Goal: Transaction & Acquisition: Book appointment/travel/reservation

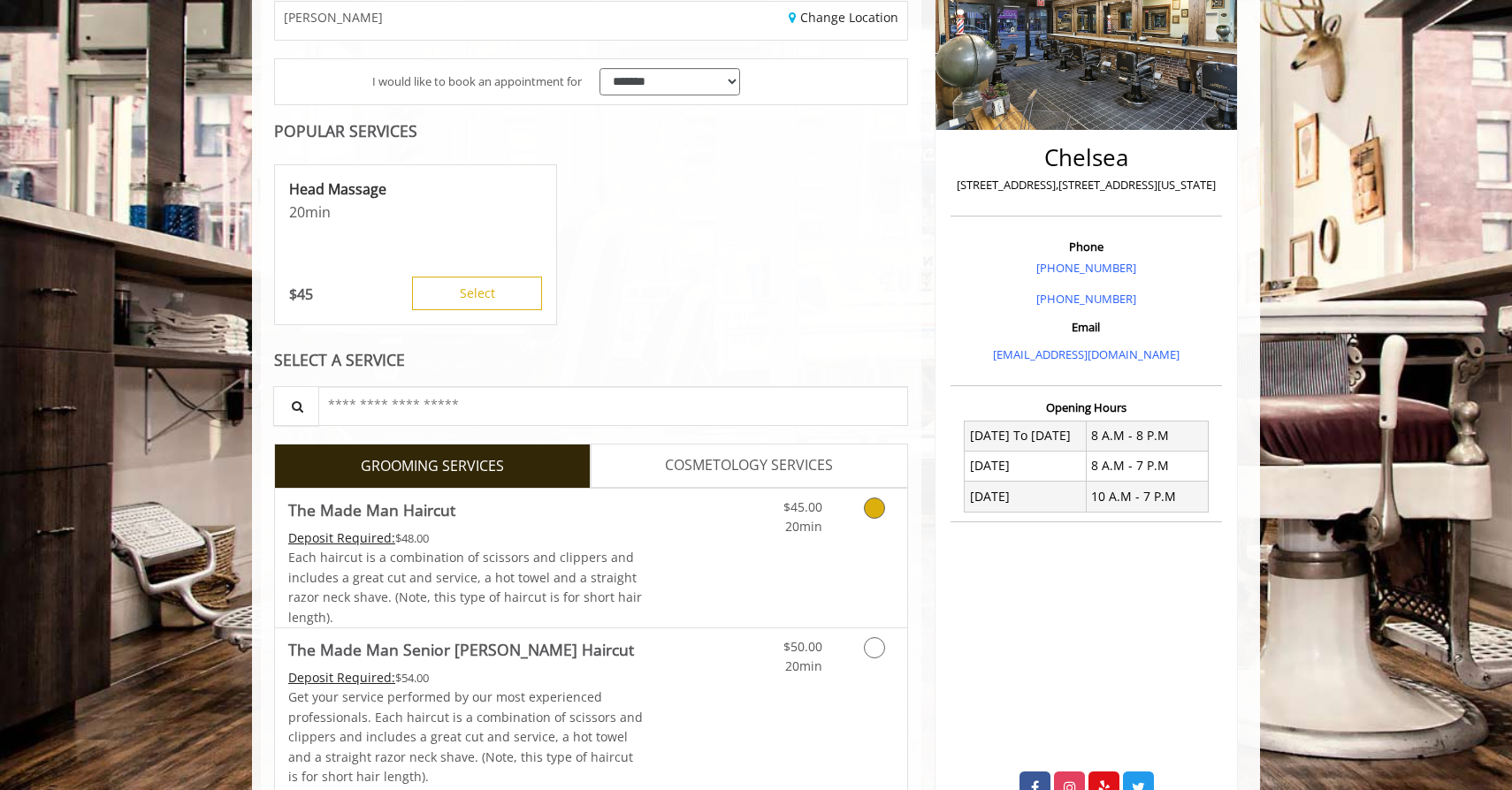
click at [619, 601] on span "Each haircut is a combination of scissors and clippers and includes a great cut…" at bounding box center [465, 587] width 354 height 76
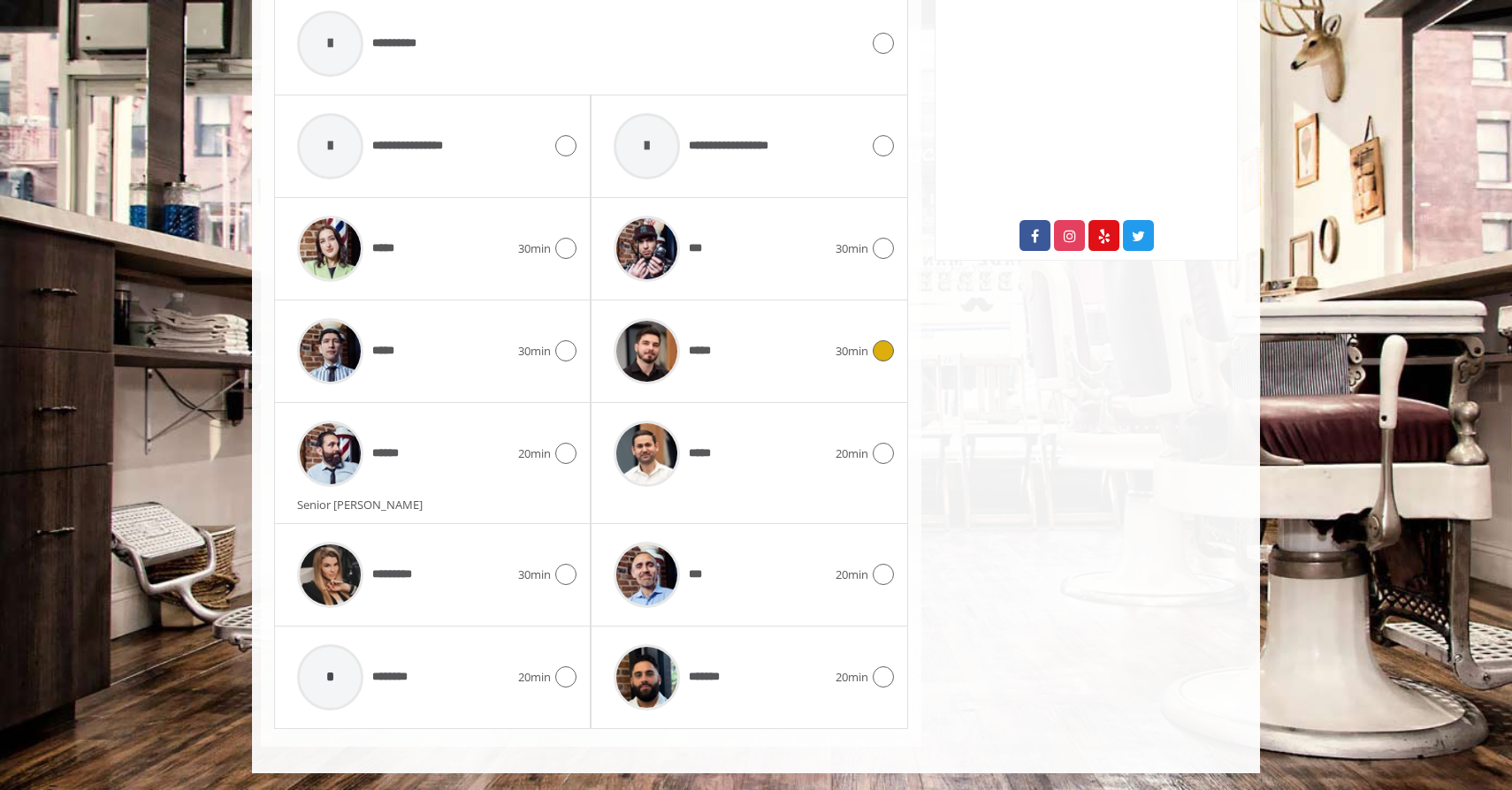
scroll to position [841, 0]
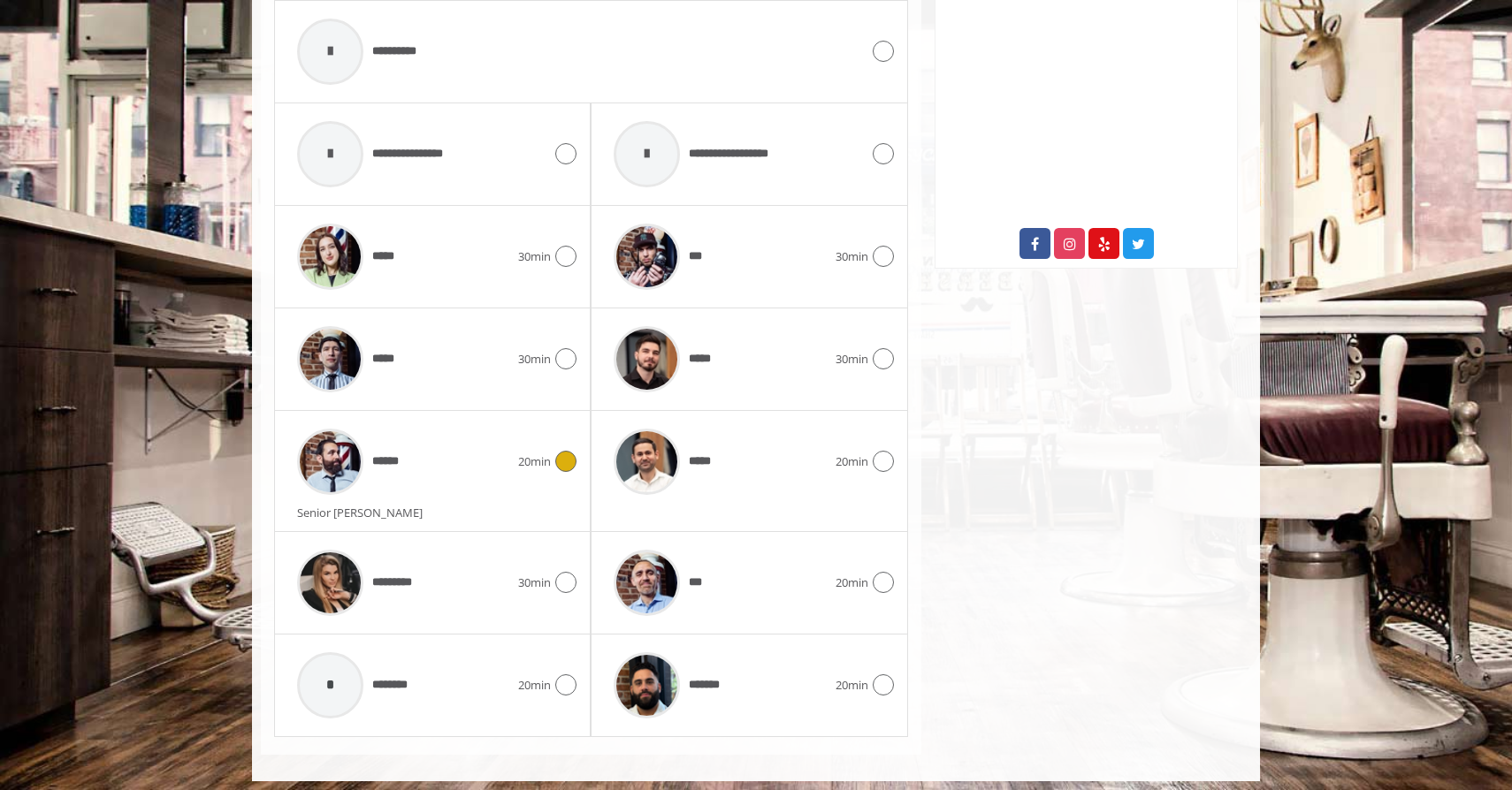
click at [436, 452] on div "******" at bounding box center [403, 461] width 230 height 84
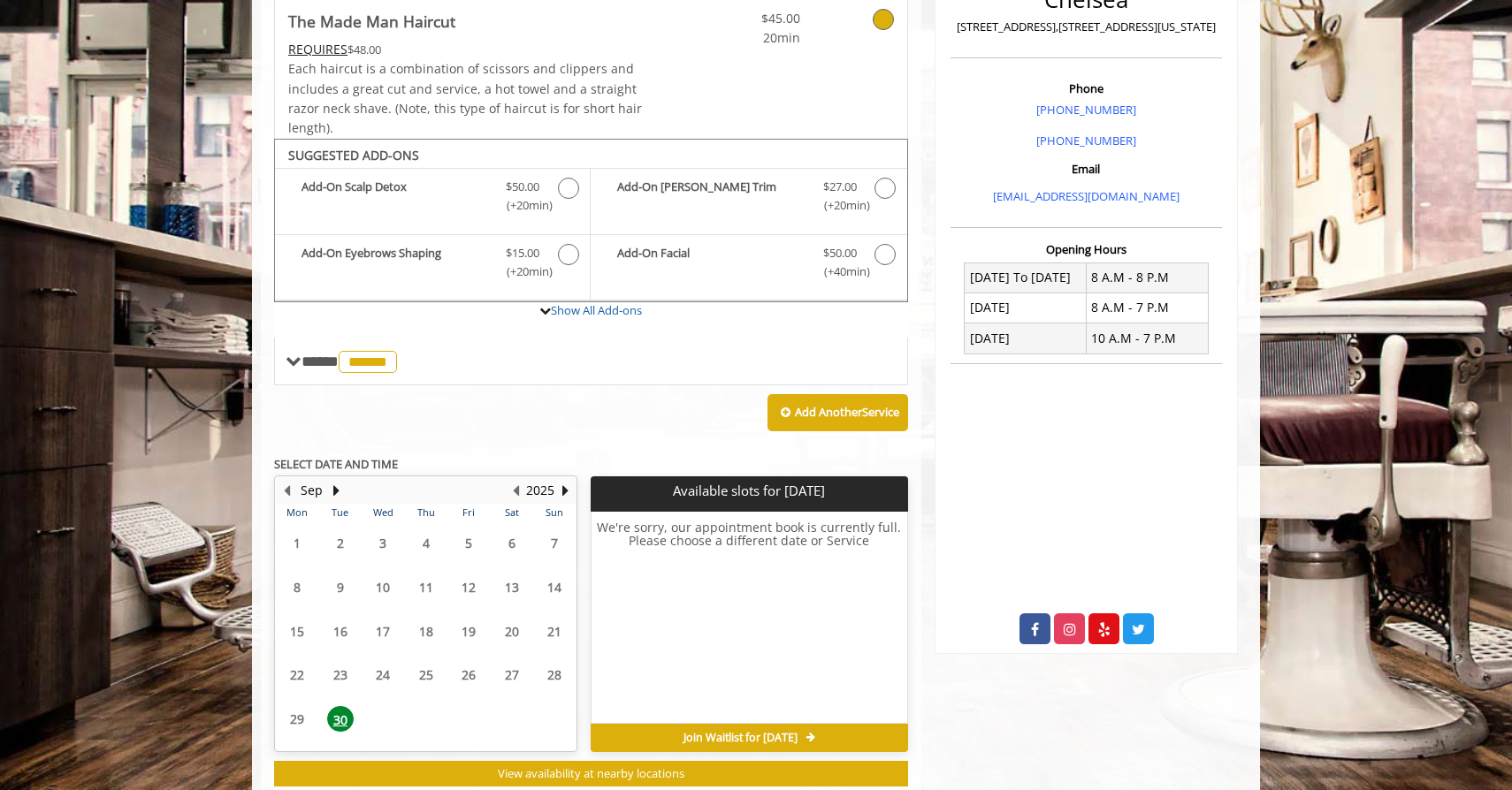
scroll to position [495, 0]
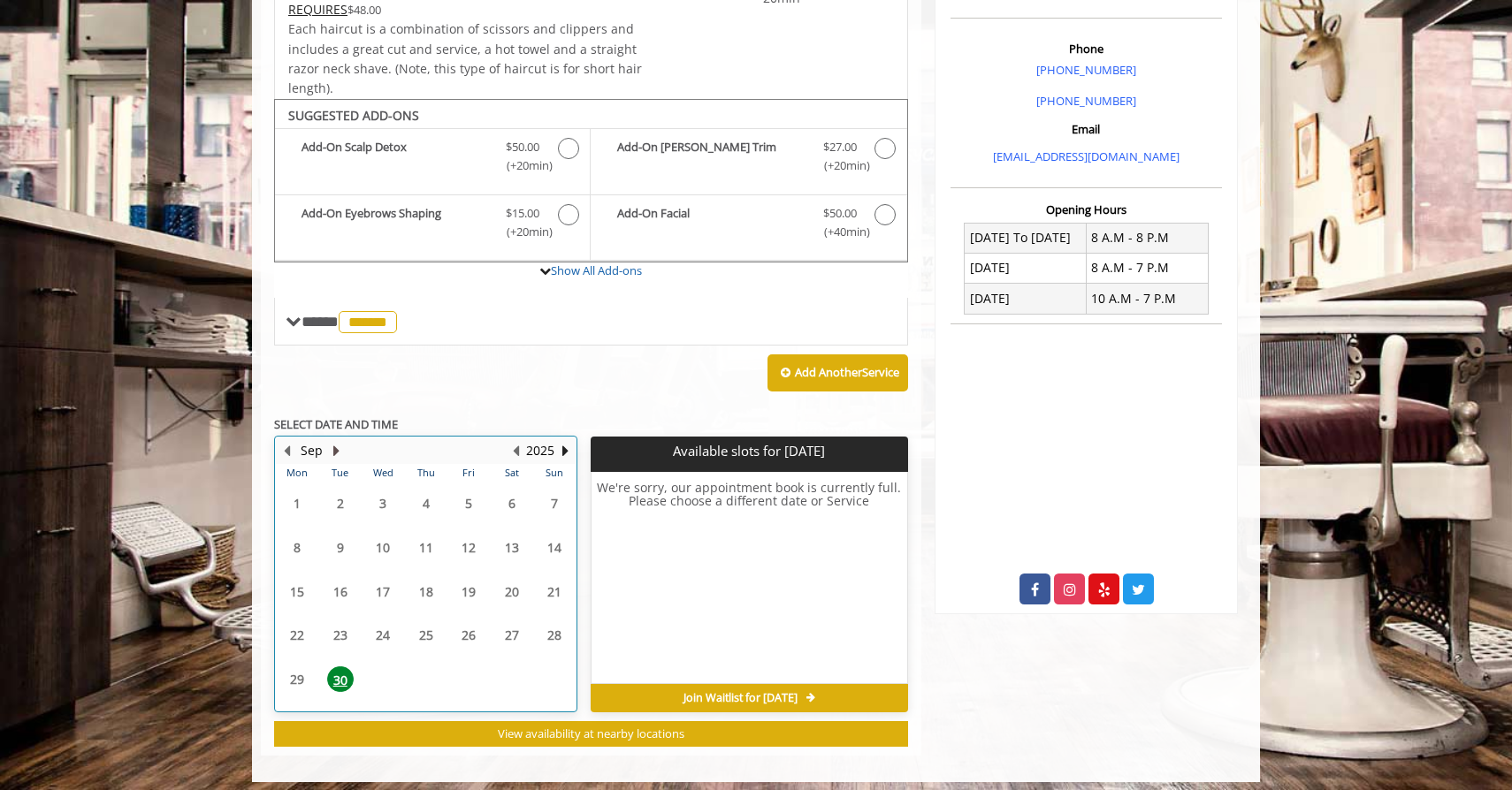
click at [332, 441] on button "Next Month" at bounding box center [336, 451] width 15 height 19
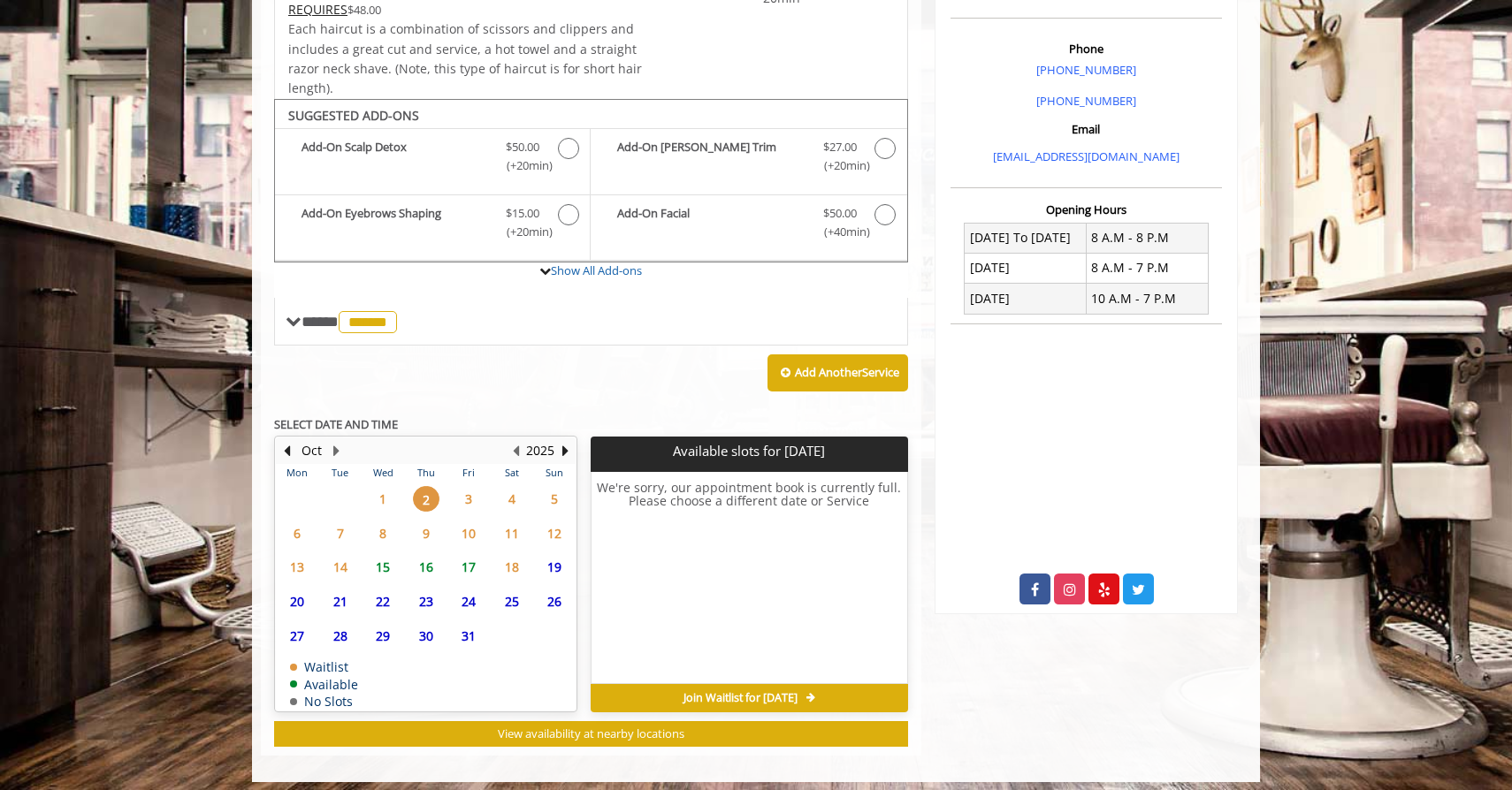
click at [469, 492] on span "3" at bounding box center [468, 499] width 26 height 25
click at [288, 444] on button "Previous Month" at bounding box center [287, 451] width 15 height 19
click at [776, 692] on span "Join Waitlist for [DATE]" at bounding box center [740, 699] width 114 height 15
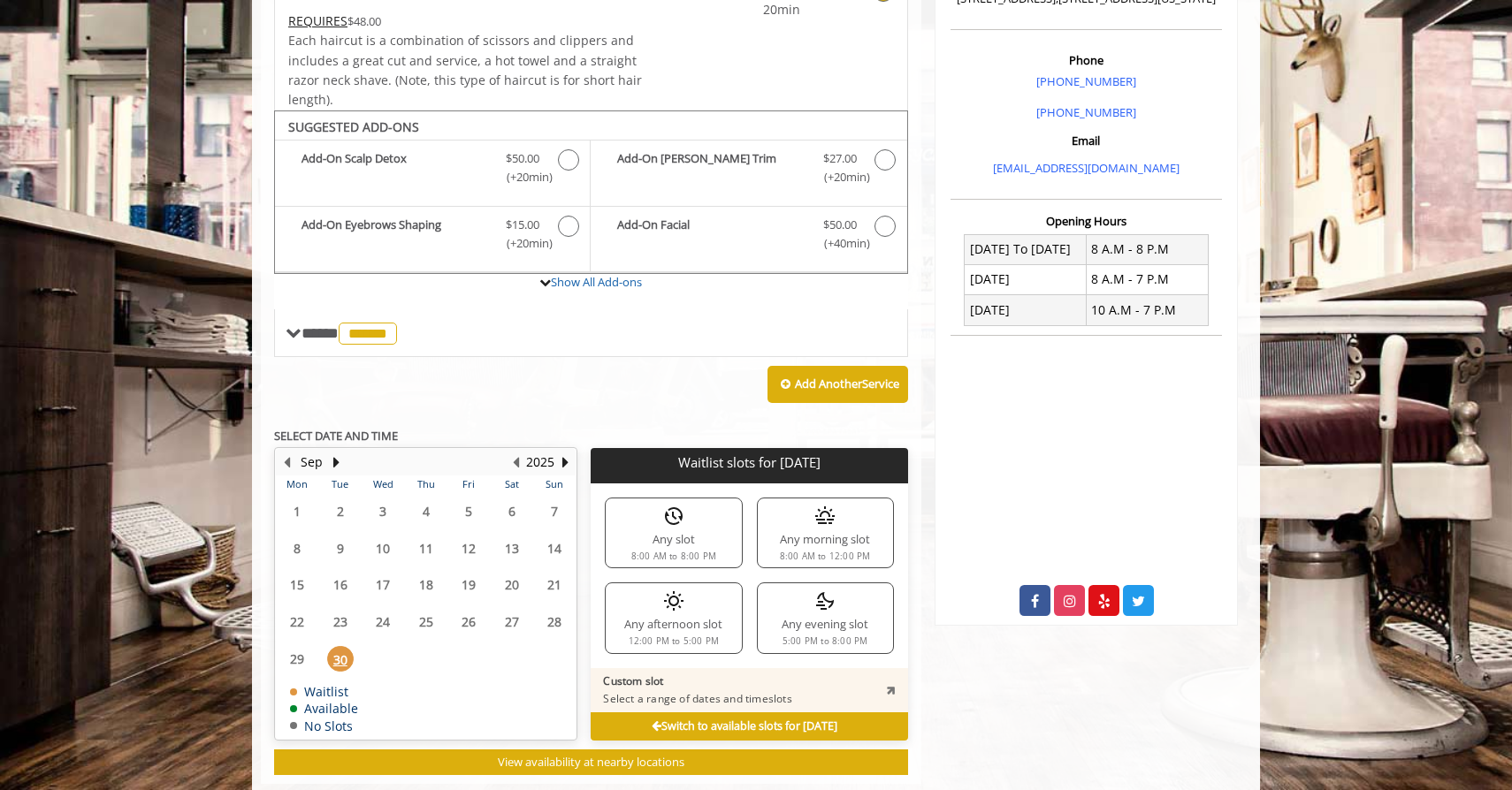
click at [675, 622] on div "Any afternoon slot 12:00 PM to 5:00 PM" at bounding box center [673, 618] width 137 height 71
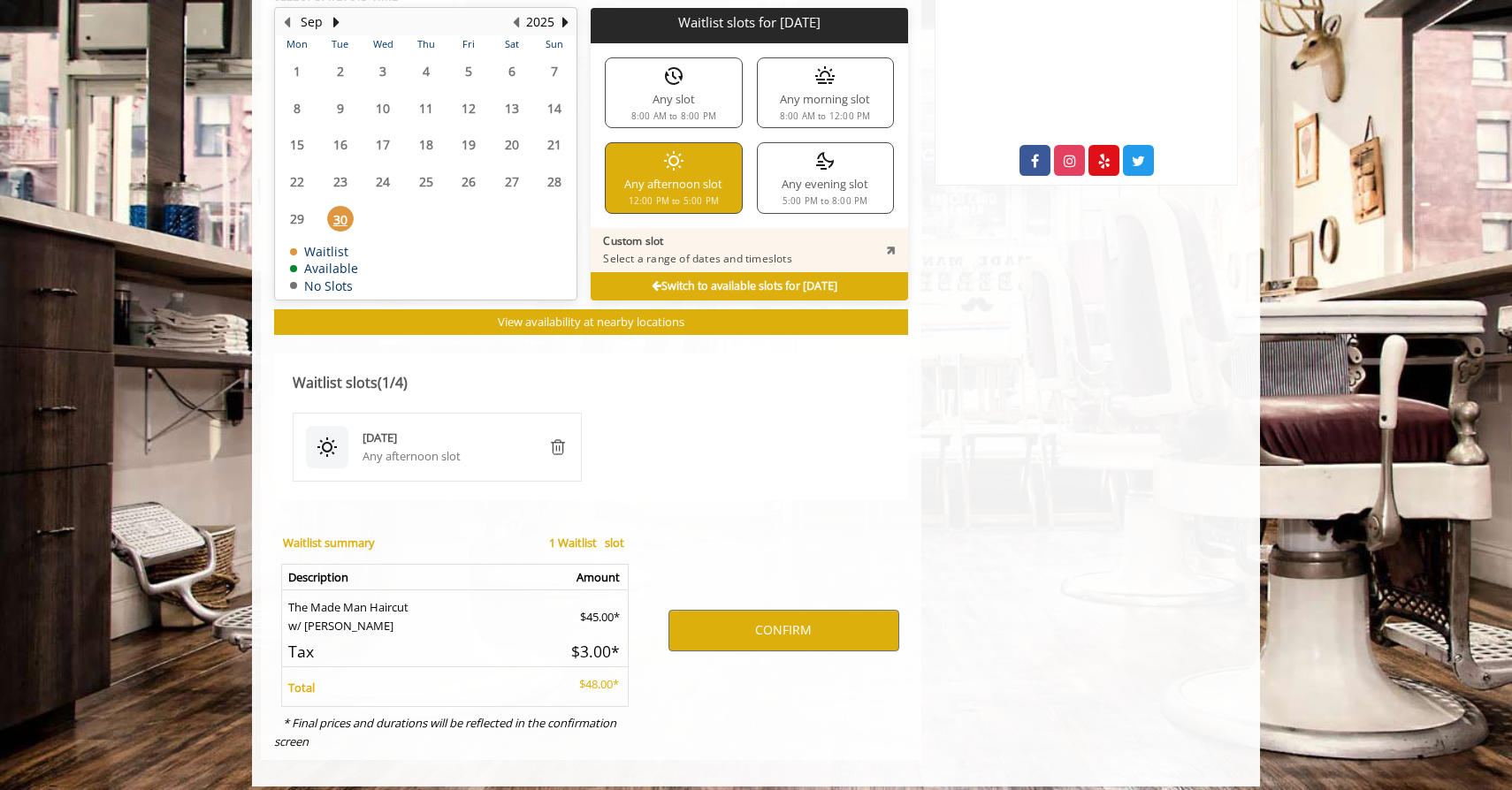
scroll to position [921, 0]
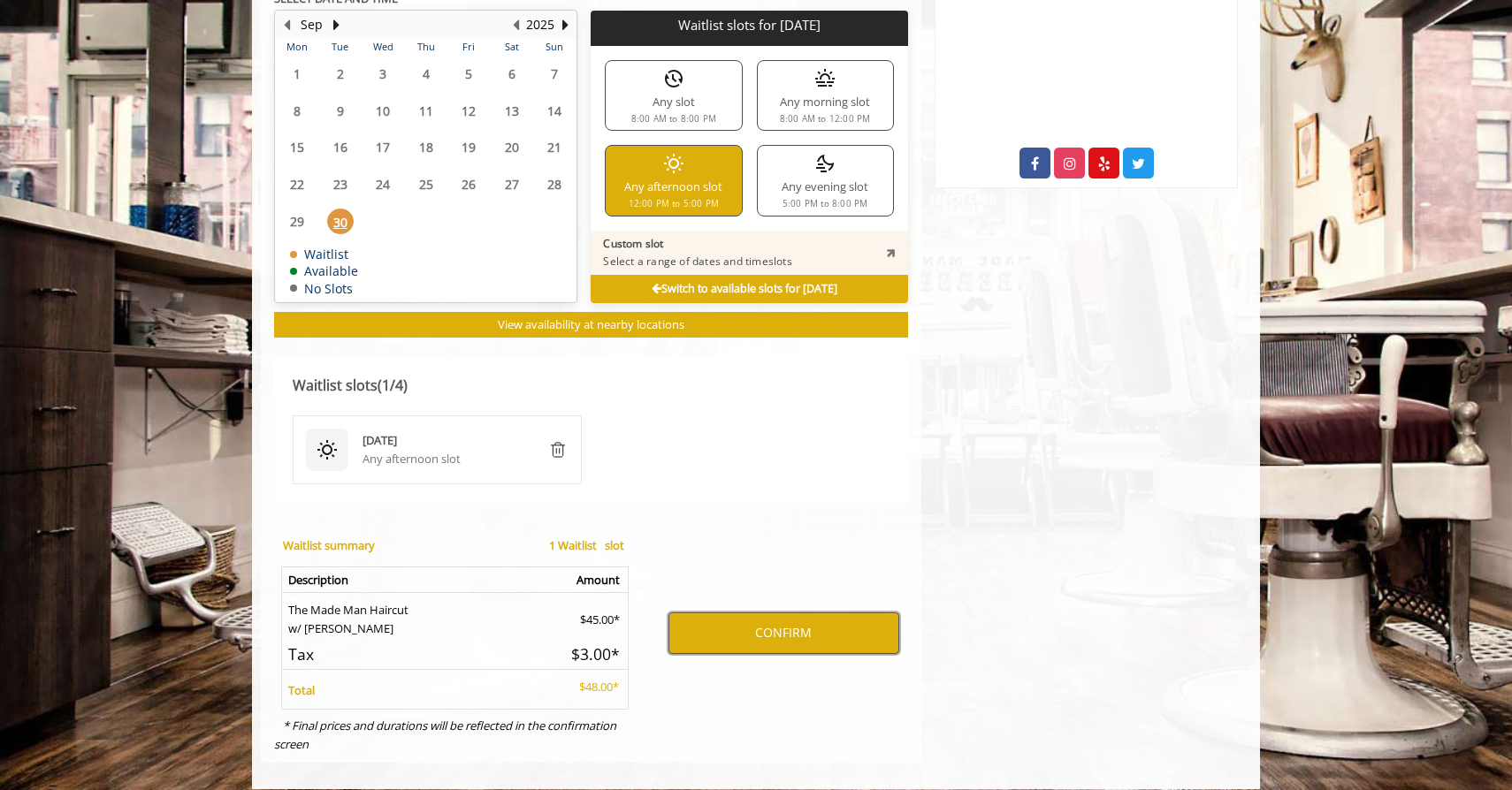
click at [765, 613] on button "CONFIRM" at bounding box center [784, 633] width 231 height 41
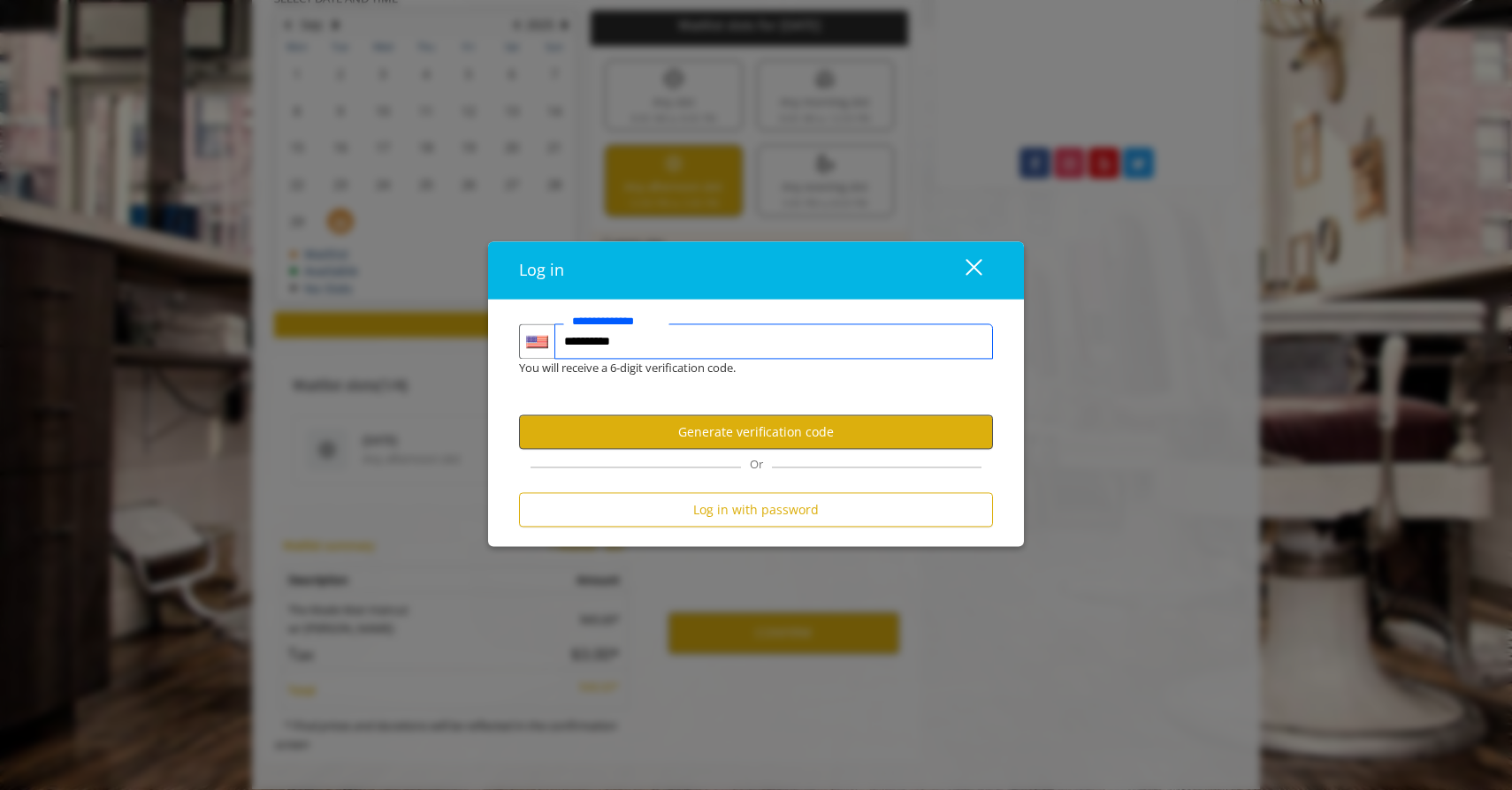
type input "**********"
click at [806, 431] on button "Generate verification code" at bounding box center [756, 433] width 474 height 35
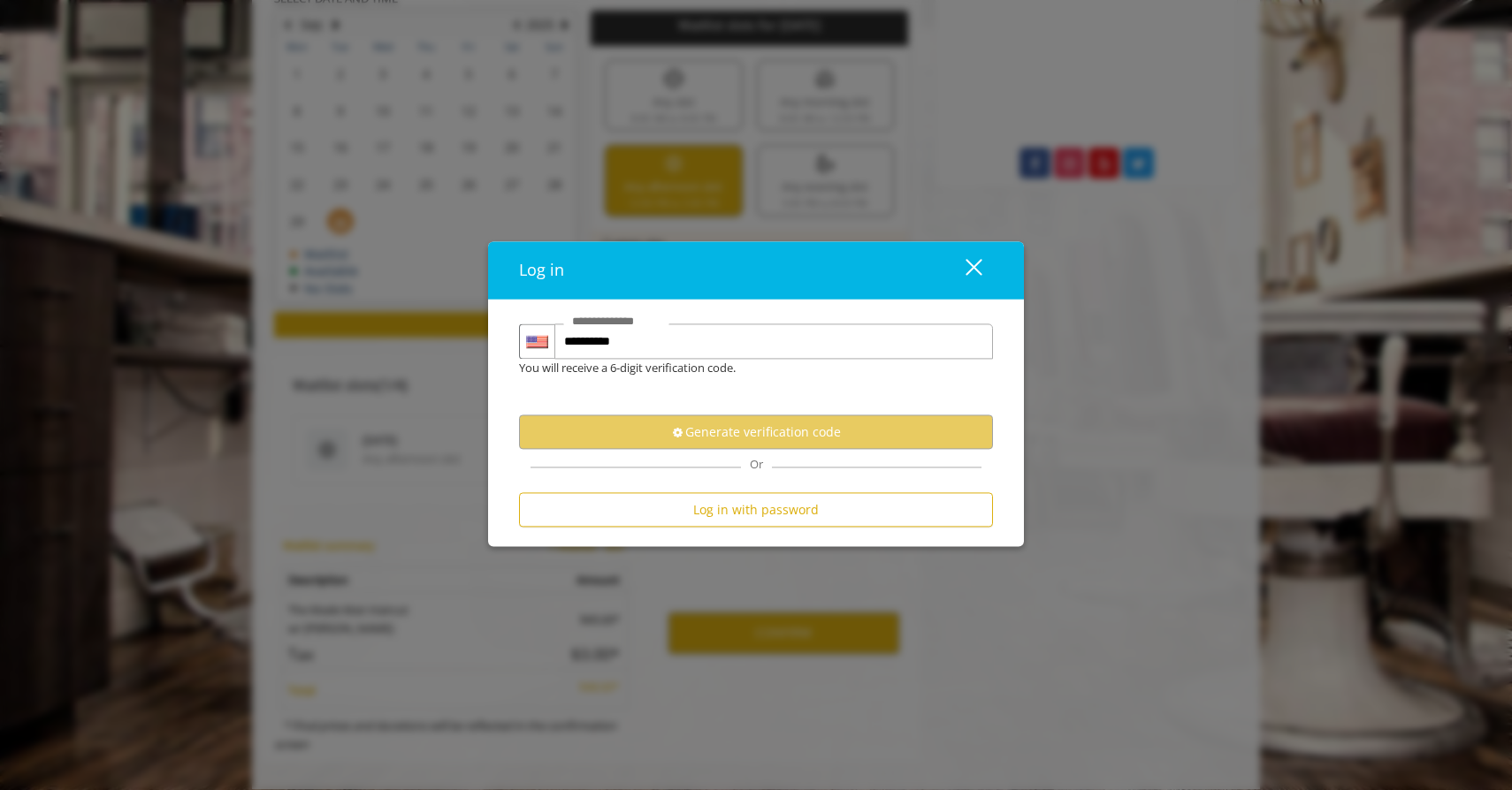
scroll to position [0, 0]
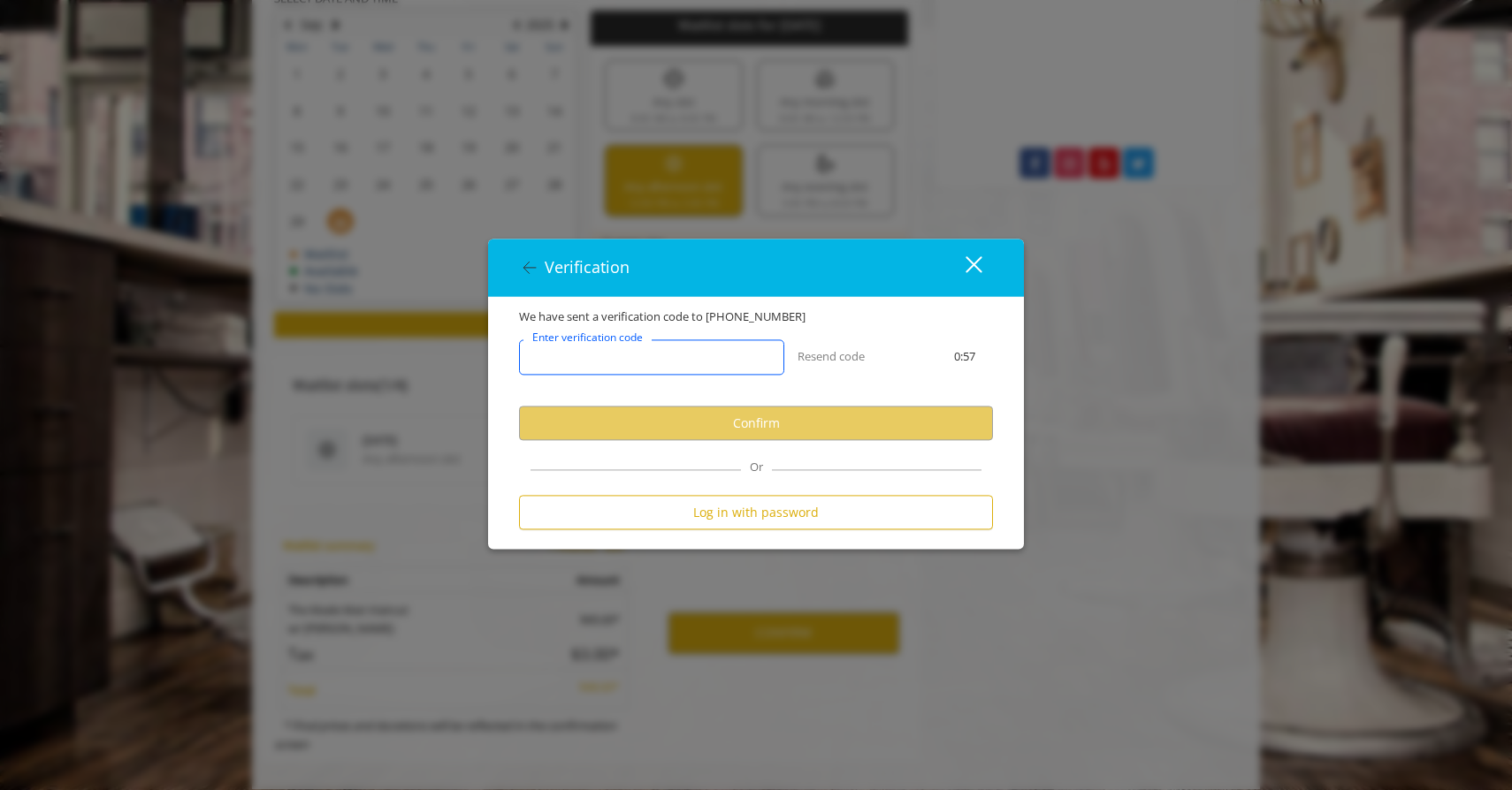
click at [726, 361] on input "Enter verification code" at bounding box center [651, 358] width 265 height 35
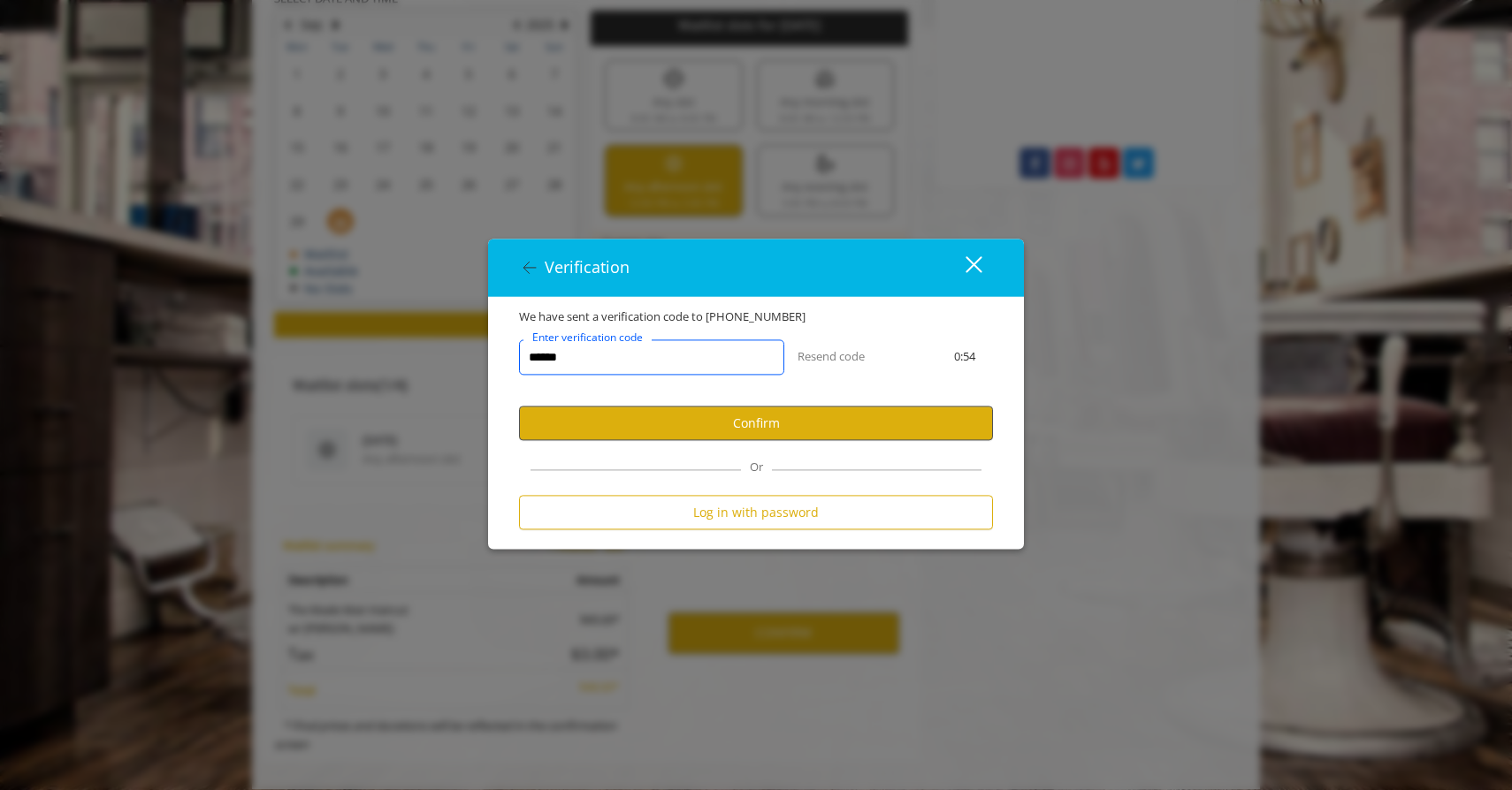
type input "******"
click at [917, 441] on button "Confirm" at bounding box center [756, 424] width 474 height 35
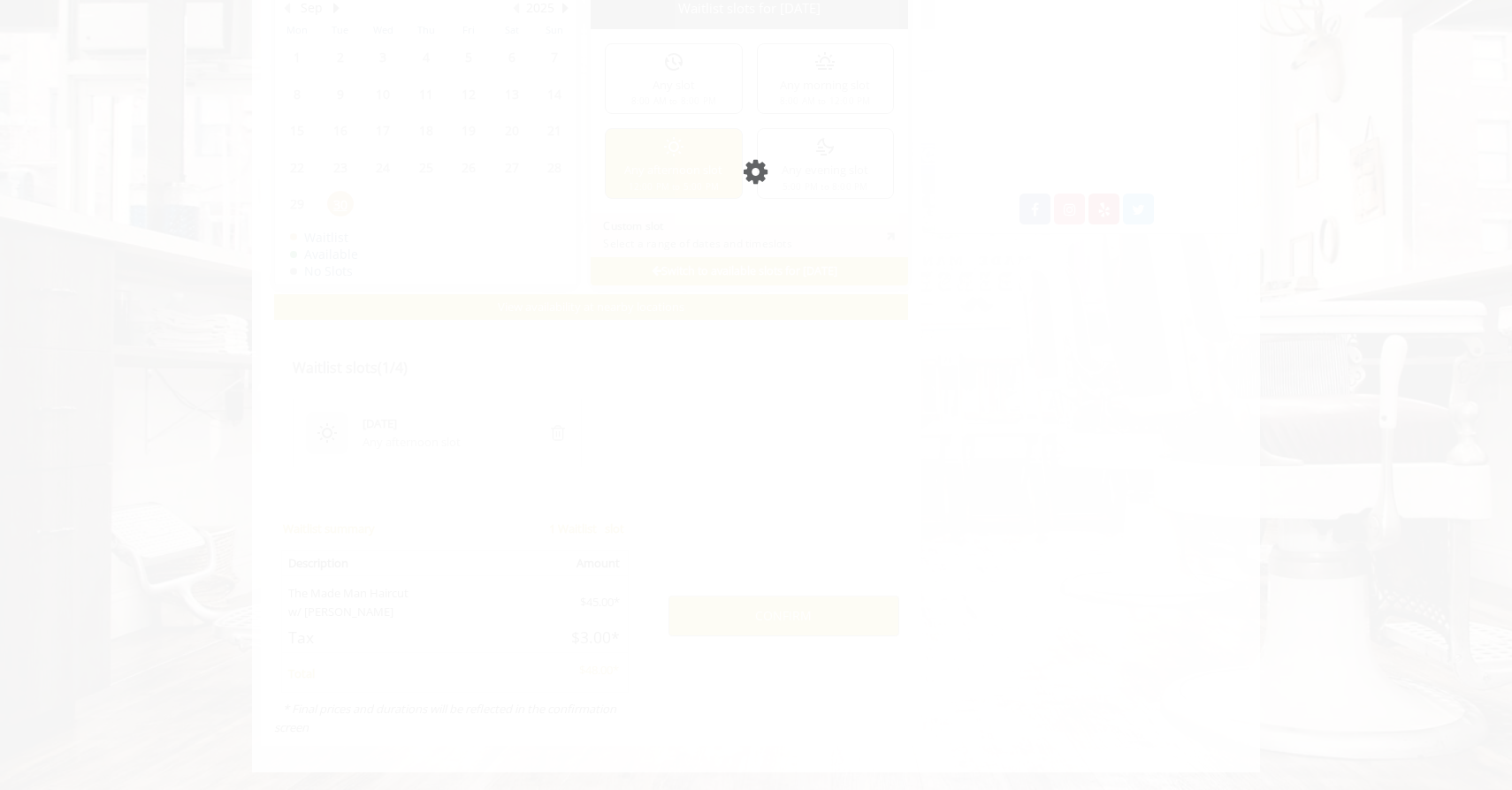
scroll to position [858, 0]
